Goal: Information Seeking & Learning: Learn about a topic

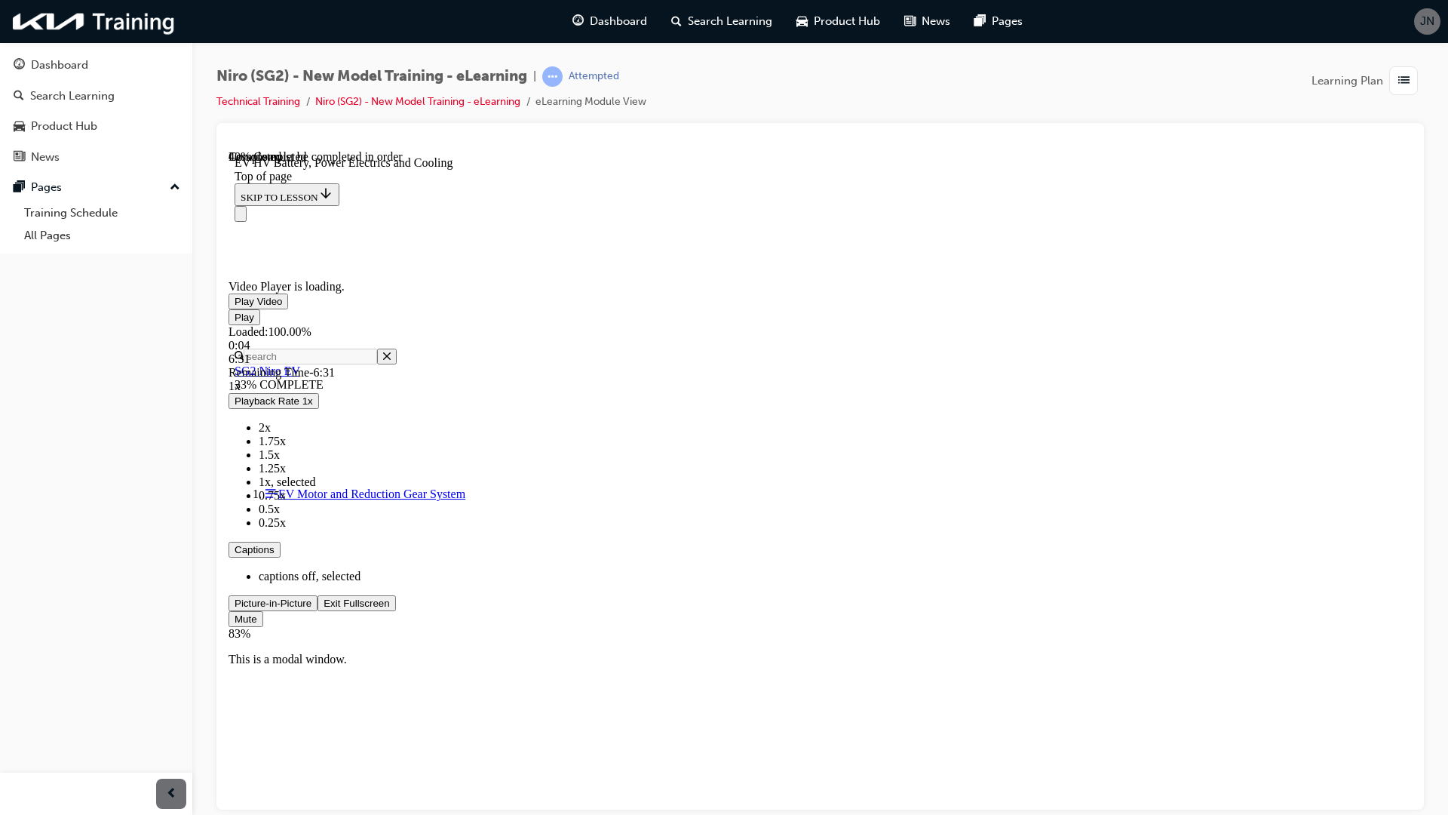
click at [235, 306] on span "Video player" at bounding box center [235, 300] width 0 height 11
click at [235, 322] on span "Video player" at bounding box center [235, 316] width 0 height 11
click at [324, 608] on span "Video player" at bounding box center [324, 602] width 0 height 11
